Goal: Task Accomplishment & Management: Manage account settings

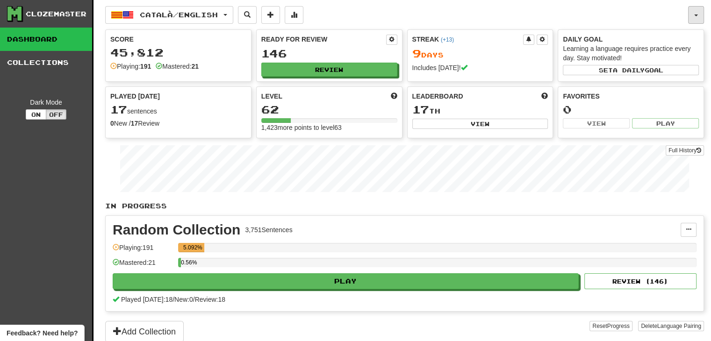
click at [695, 6] on button "button" at bounding box center [697, 15] width 16 height 18
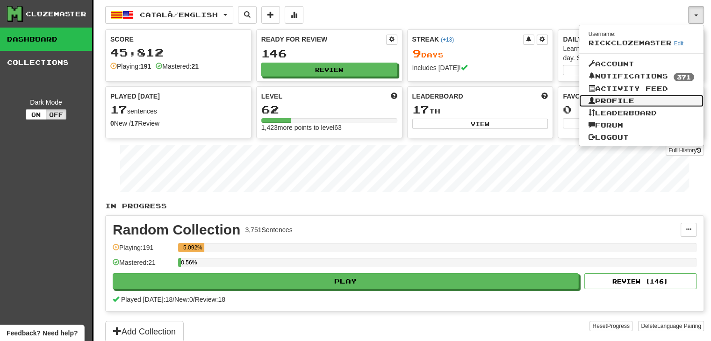
click at [624, 96] on link "Profile" at bounding box center [642, 101] width 125 height 12
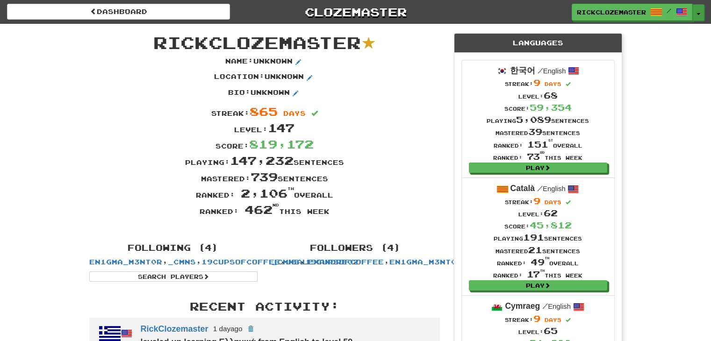
click at [701, 17] on button "Toggle Dropdown" at bounding box center [699, 12] width 12 height 17
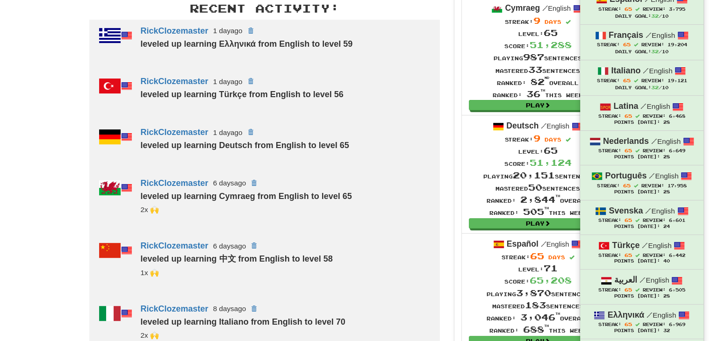
scroll to position [597, 0]
